Goal: Task Accomplishment & Management: Manage account settings

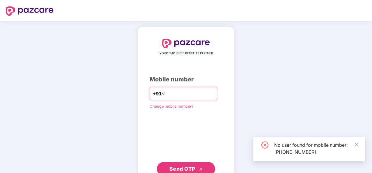
type input "**********"
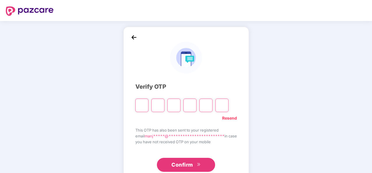
type input "*"
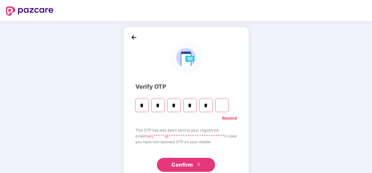
type input "*"
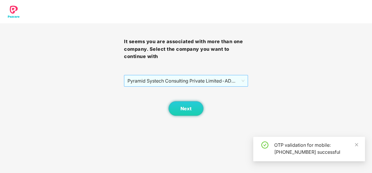
click at [183, 80] on span "Pyramid Systech Consulting Private Limited - ADMIN100 - ADMIN" at bounding box center [185, 80] width 117 height 11
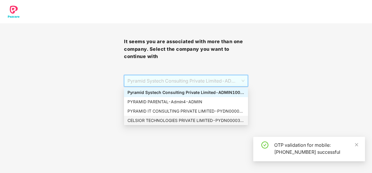
click at [168, 120] on div "CELSIOR TECHNOLOGIES PRIVATE LIMITED - PYDN00003 - ADMIN" at bounding box center [185, 120] width 117 height 6
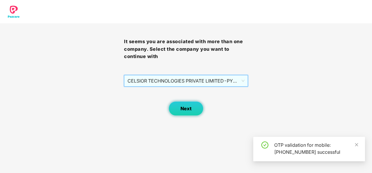
click at [187, 109] on span "Next" at bounding box center [185, 109] width 11 height 6
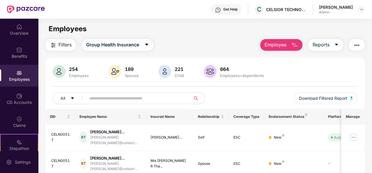
click at [107, 95] on input "text" at bounding box center [135, 98] width 93 height 9
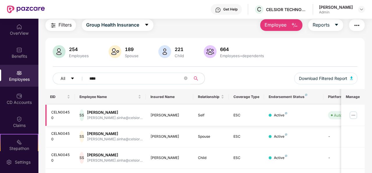
scroll to position [29, 0]
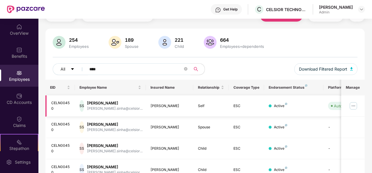
type input "****"
click at [354, 104] on img at bounding box center [353, 105] width 9 height 9
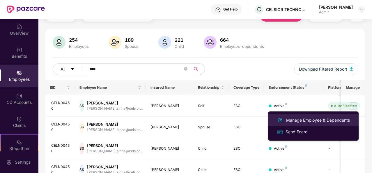
click at [306, 120] on div "Manage Employee & Dependents" at bounding box center [318, 120] width 66 height 6
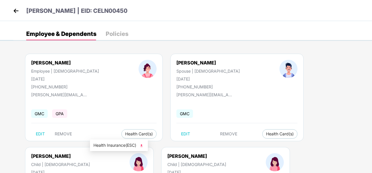
click at [113, 145] on span "Health Insurance(ESC)" at bounding box center [118, 145] width 51 height 6
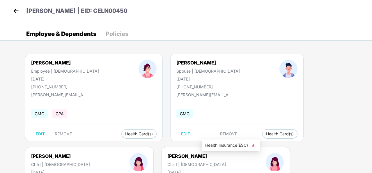
click at [235, 143] on span "Health Insurance(ESC)" at bounding box center [230, 145] width 51 height 6
click at [14, 9] on img at bounding box center [16, 10] width 9 height 9
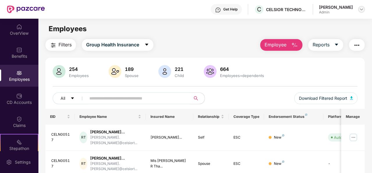
click at [360, 10] on img at bounding box center [361, 9] width 5 height 5
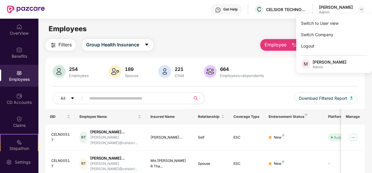
click at [186, 38] on main "Employees Filters Group Health Insurance Employee Reports 254 Employees 189 Spo…" at bounding box center [204, 105] width 333 height 173
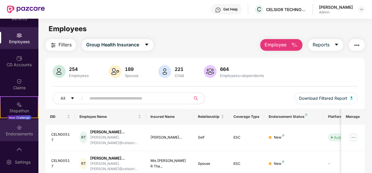
scroll to position [52, 0]
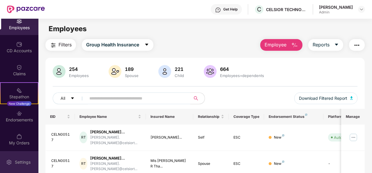
click at [19, 161] on div "Settings" at bounding box center [22, 162] width 19 height 6
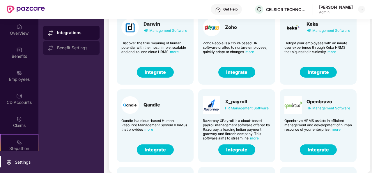
click at [82, 49] on div "Benefit Settings" at bounding box center [76, 47] width 38 height 5
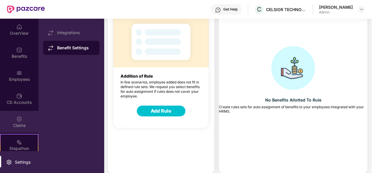
scroll to position [52, 0]
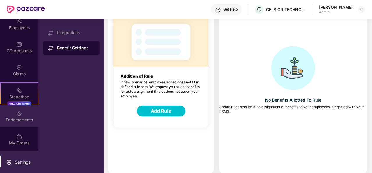
click at [18, 117] on div "Endorsements" at bounding box center [19, 120] width 38 height 6
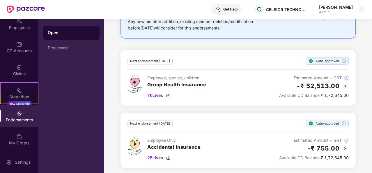
scroll to position [52, 0]
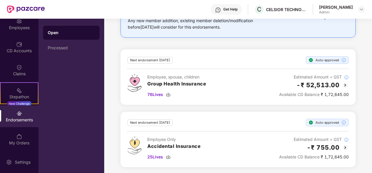
click at [345, 84] on img at bounding box center [345, 84] width 7 height 7
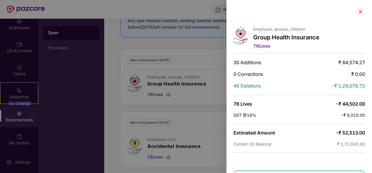
click at [361, 11] on div at bounding box center [360, 11] width 9 height 9
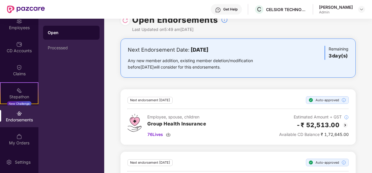
scroll to position [0, 0]
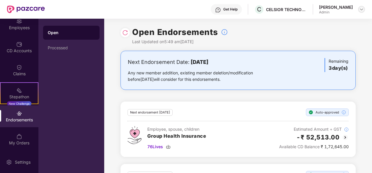
click at [363, 9] on img at bounding box center [361, 9] width 5 height 5
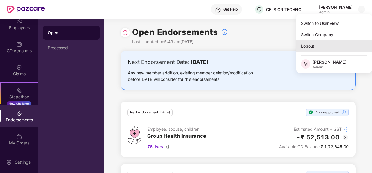
click at [314, 48] on div "Logout" at bounding box center [334, 45] width 76 height 11
